Goal: Task Accomplishment & Management: Manage account settings

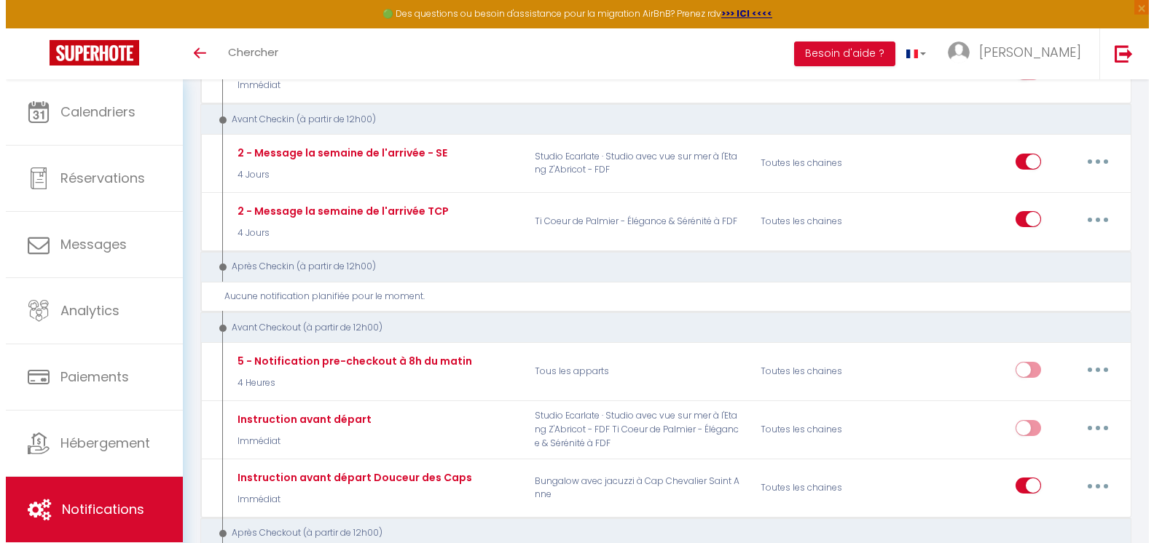
scroll to position [146, 0]
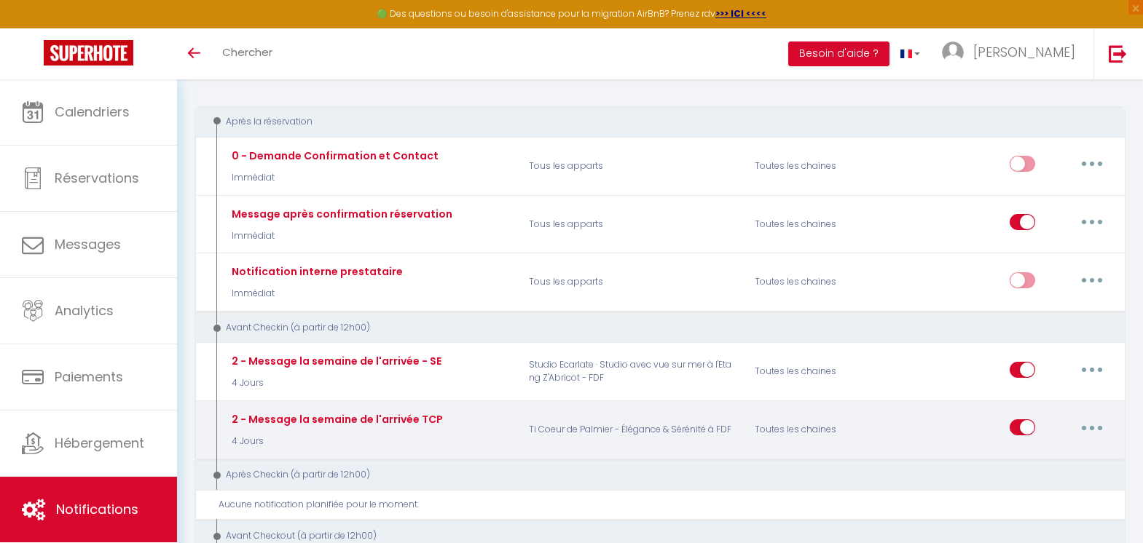
click at [1095, 432] on button "button" at bounding box center [1091, 427] width 41 height 23
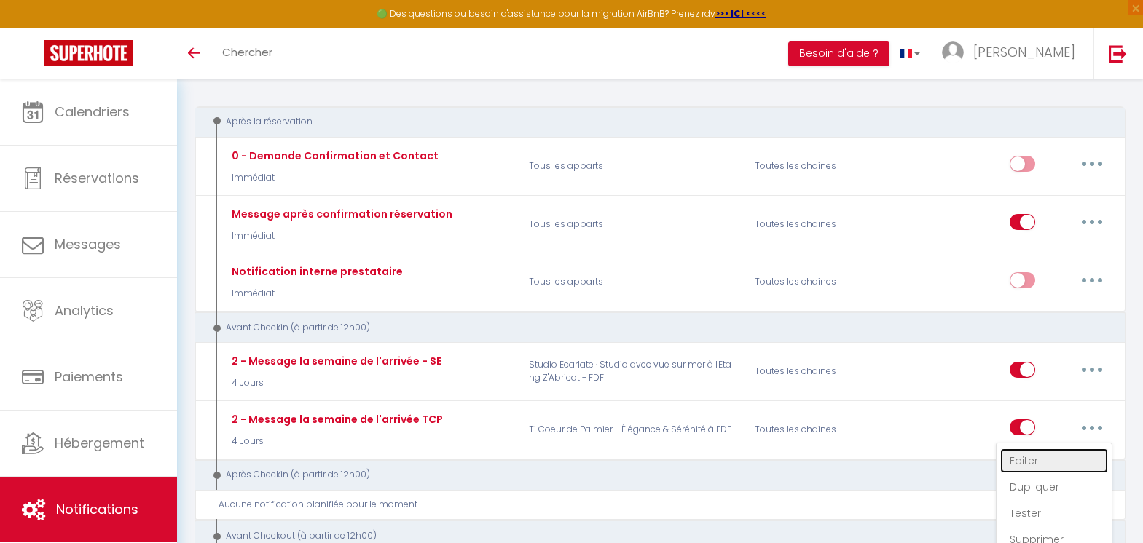
click at [1042, 465] on link "Editer" at bounding box center [1054, 461] width 108 height 25
type input "2 - Message la semaine de l'arrivée TCP"
select select "4 Jours"
select select "if_booking_is_paid"
checkbox input "true"
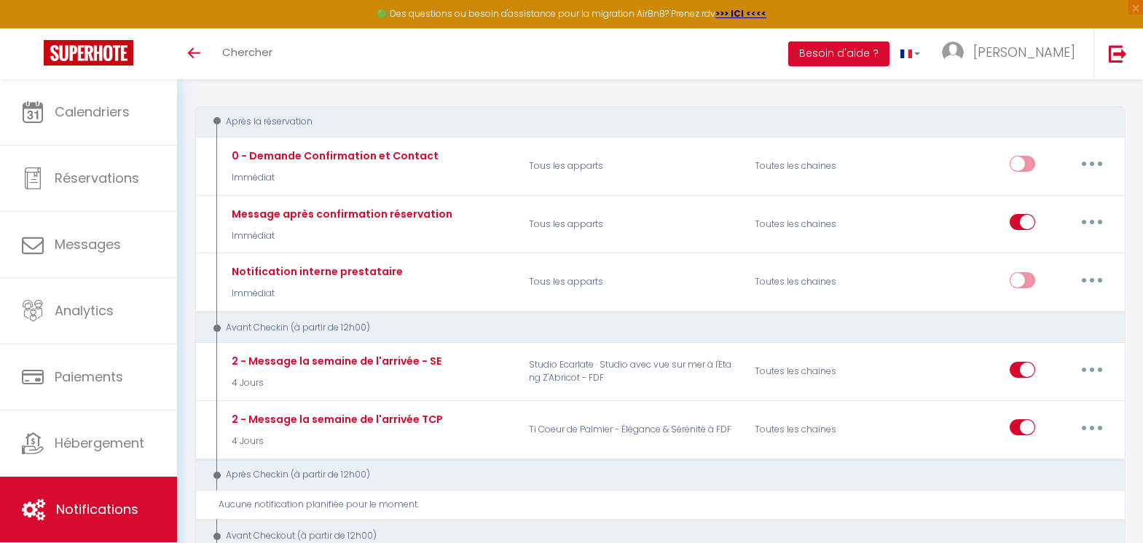
checkbox input "false"
radio input "true"
type input "Message la semaine de l'arrivée"
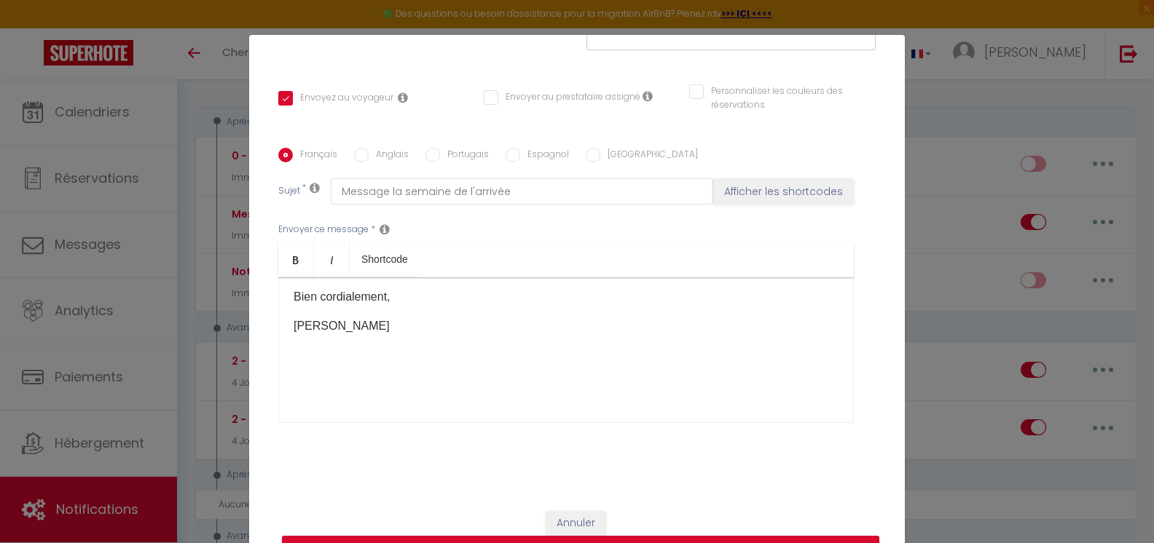
scroll to position [503, 0]
